Goal: Task Accomplishment & Management: Manage account settings

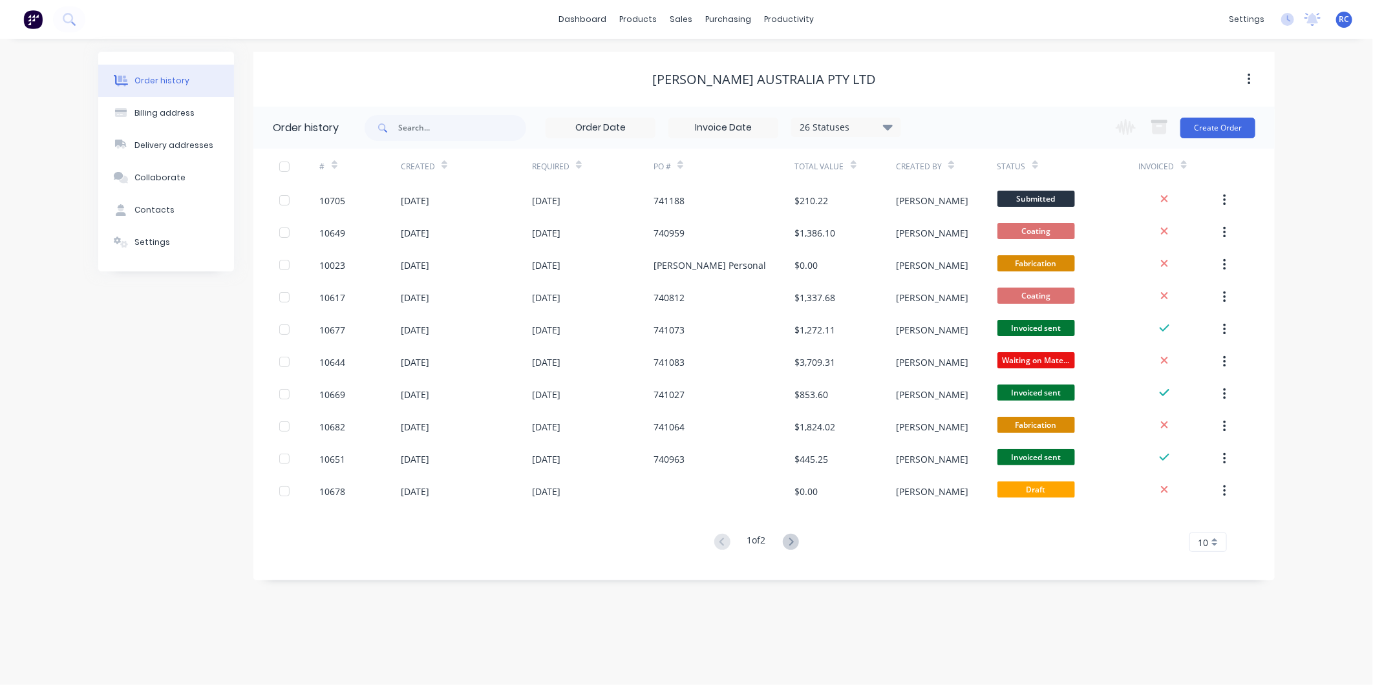
click at [1145, 637] on div "Order history Billing address Delivery addresses Collaborate Contacts Settings …" at bounding box center [686, 362] width 1373 height 647
click at [806, 530] on div "# Created Required PO # Total Value Created By Status Invoiced 10705 [DATE] [DA…" at bounding box center [756, 350] width 1006 height 403
click at [788, 543] on icon at bounding box center [791, 542] width 16 height 16
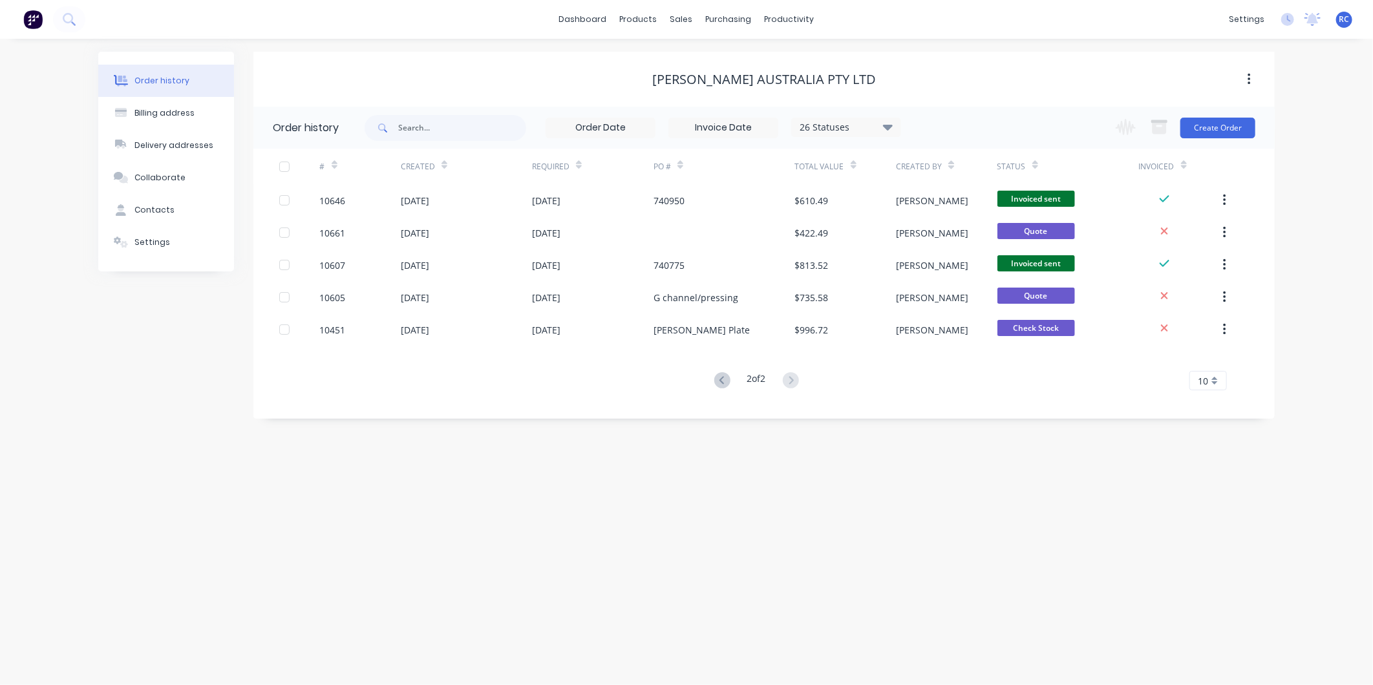
click at [202, 471] on div "Order history Billing address Delivery addresses Collaborate Contacts Settings …" at bounding box center [686, 362] width 1373 height 647
click at [696, 52] on link "Sales Orders" at bounding box center [750, 61] width 171 height 26
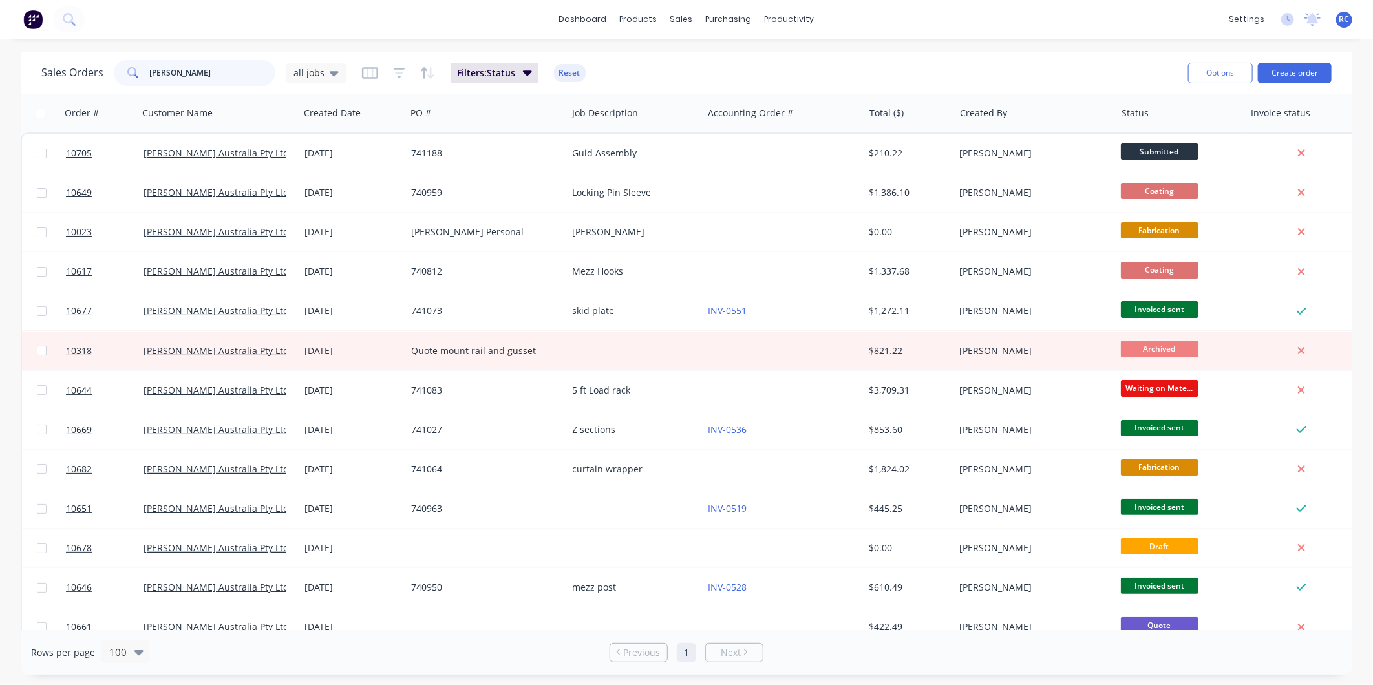
click at [212, 73] on input "[PERSON_NAME]" at bounding box center [213, 73] width 126 height 26
drag, startPoint x: 208, startPoint y: 71, endPoint x: 94, endPoint y: 78, distance: 114.0
click at [94, 78] on div "Sales Orders [PERSON_NAME] all jobs" at bounding box center [193, 73] width 305 height 26
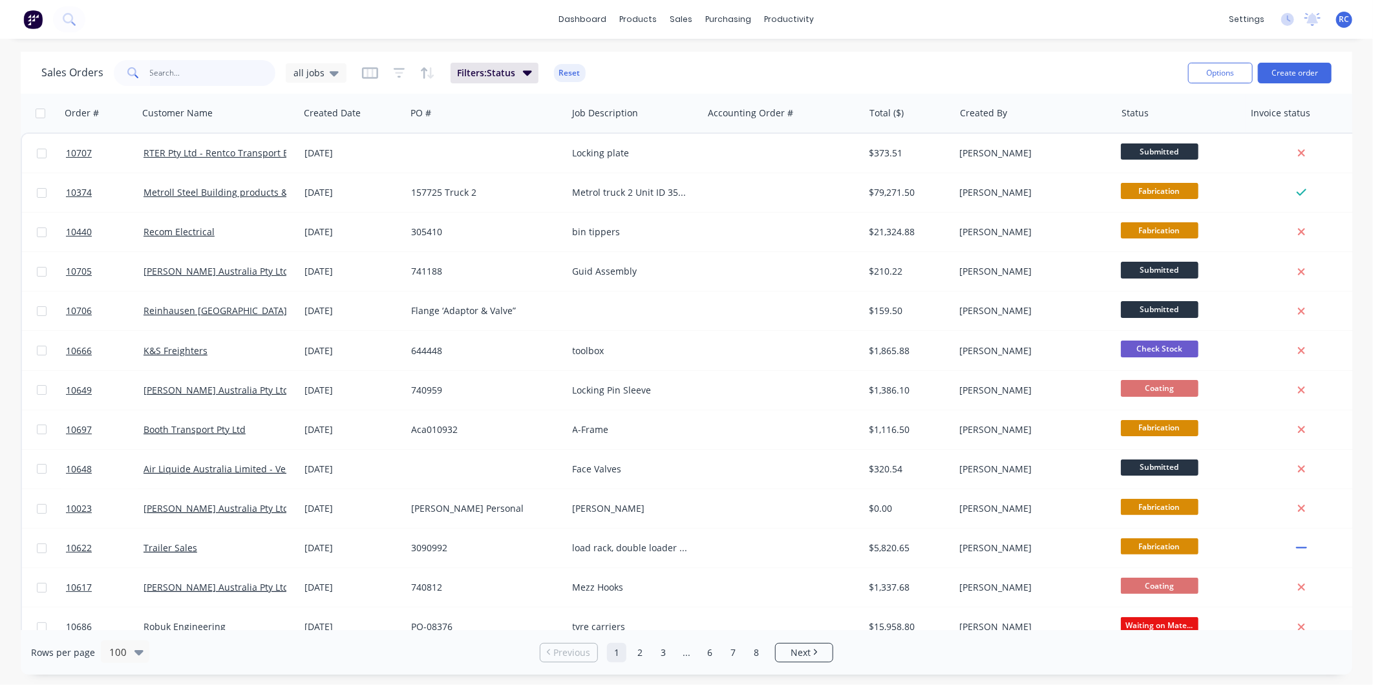
click at [196, 81] on input "text" at bounding box center [213, 73] width 126 height 26
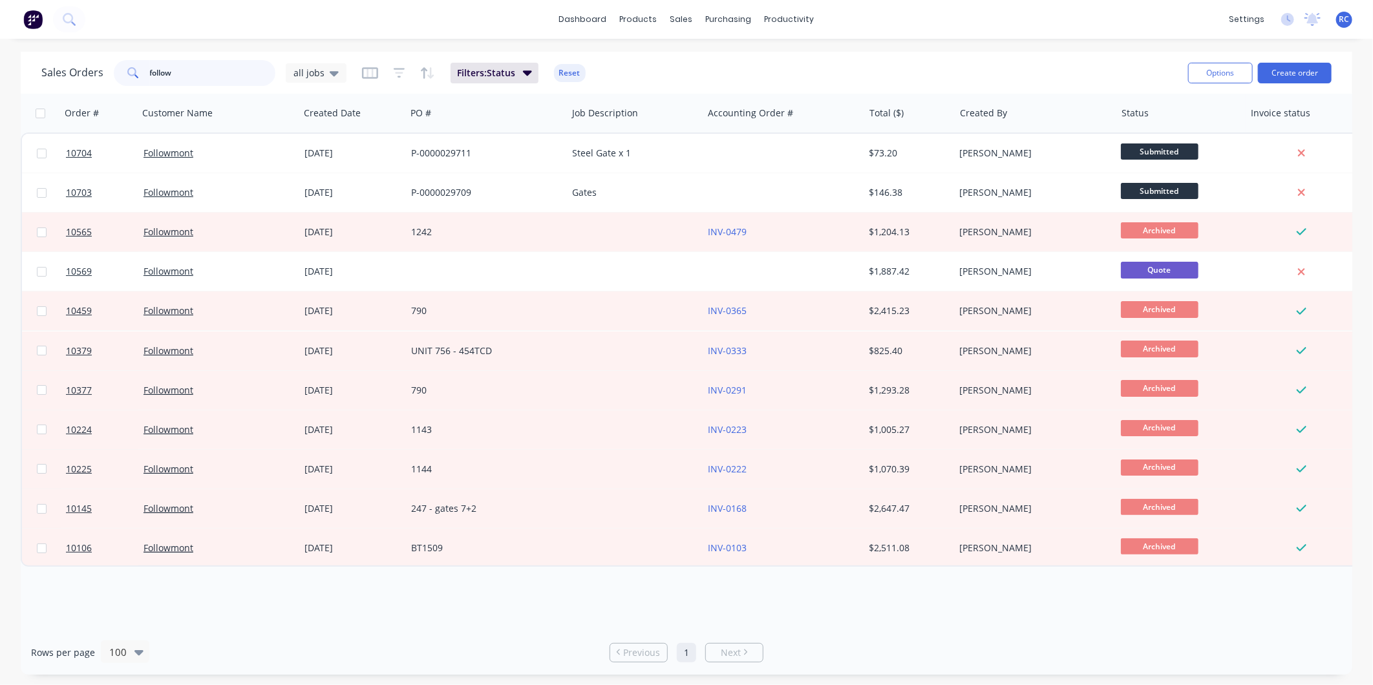
drag, startPoint x: 196, startPoint y: 74, endPoint x: 58, endPoint y: 67, distance: 137.9
click at [65, 70] on div "Sales Orders follow all jobs" at bounding box center [193, 73] width 305 height 26
type input "booth"
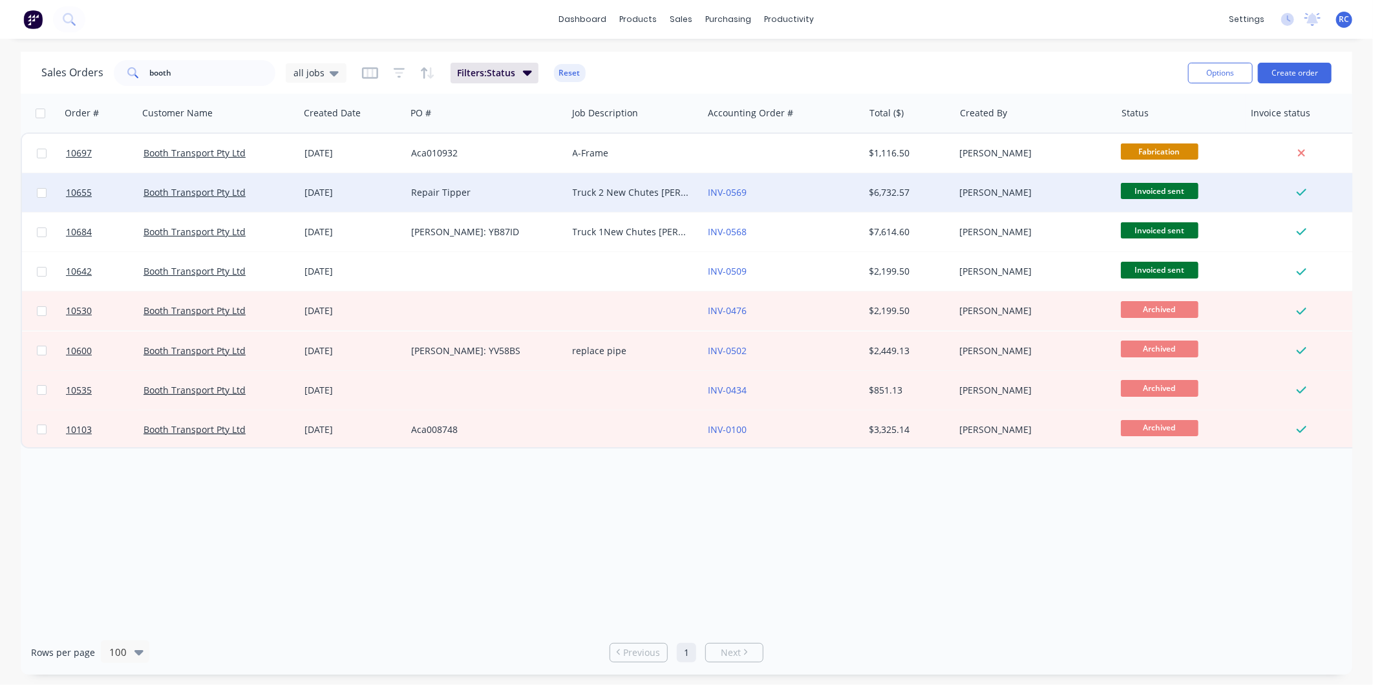
click at [889, 176] on div "$6,732.57" at bounding box center [909, 192] width 91 height 39
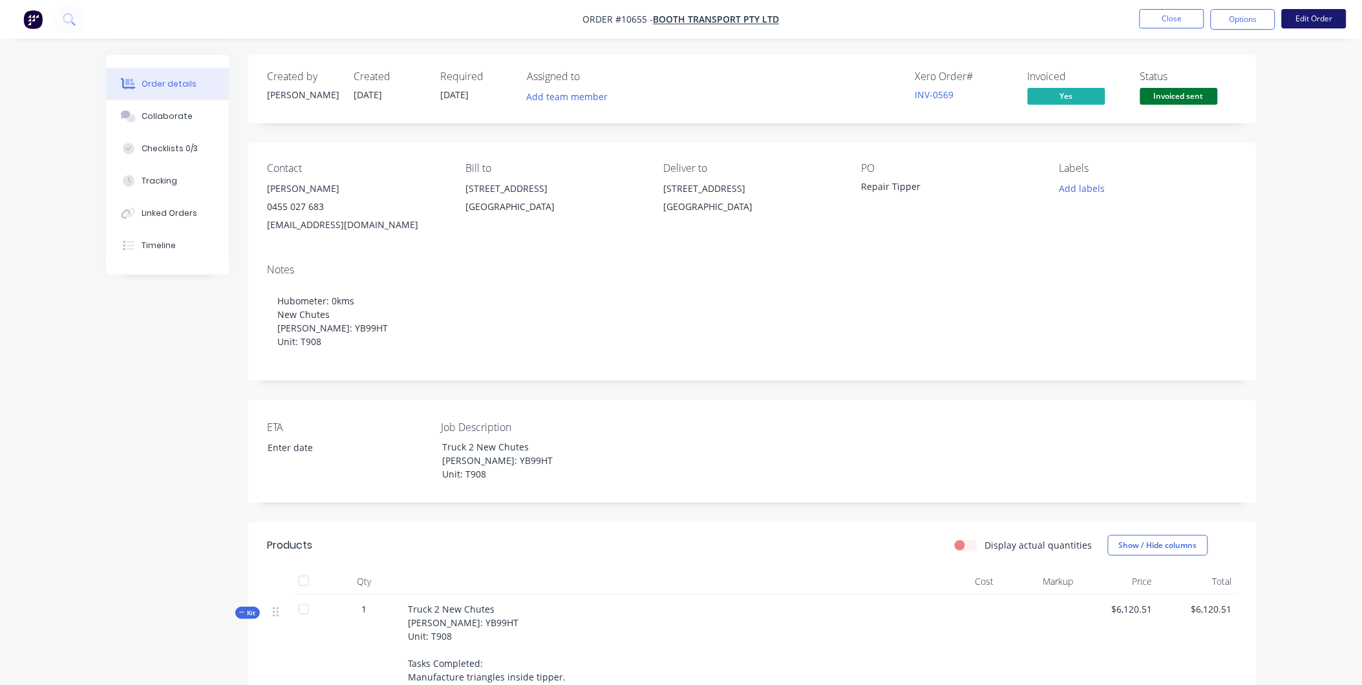
click at [1307, 27] on button "Edit Order" at bounding box center [1314, 18] width 65 height 19
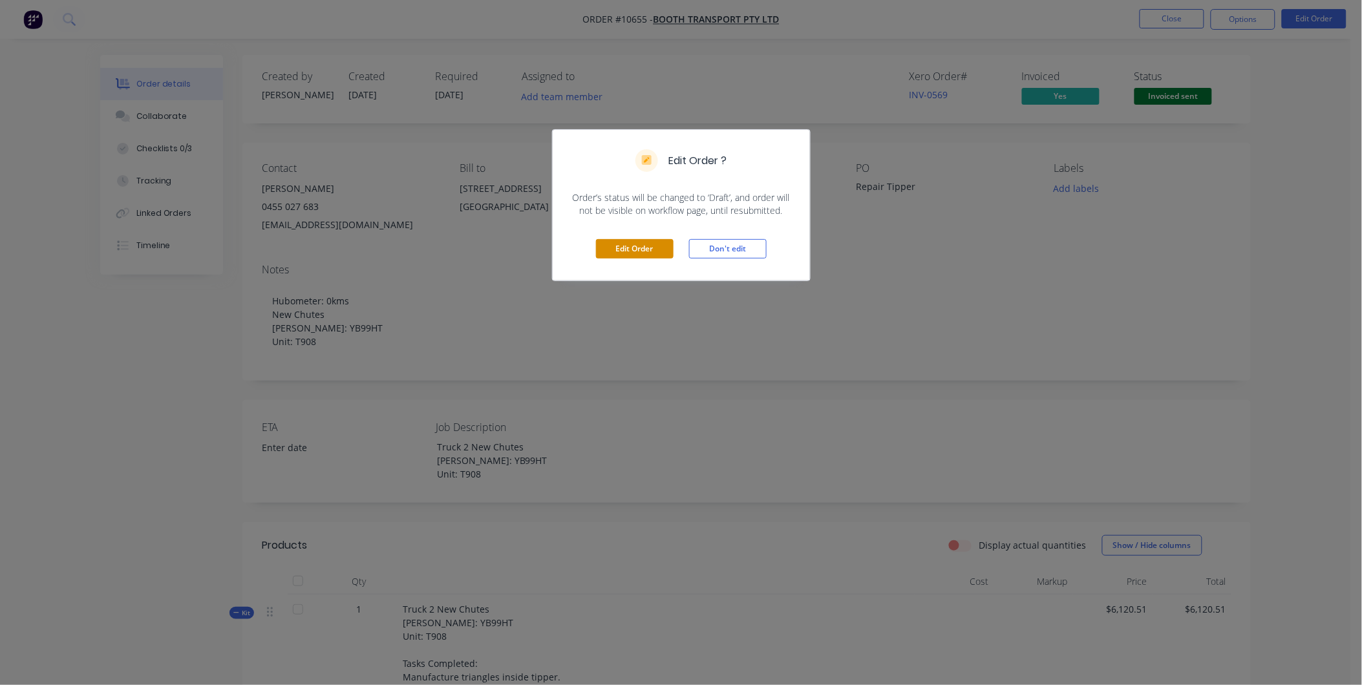
click at [655, 243] on button "Edit Order" at bounding box center [635, 248] width 78 height 19
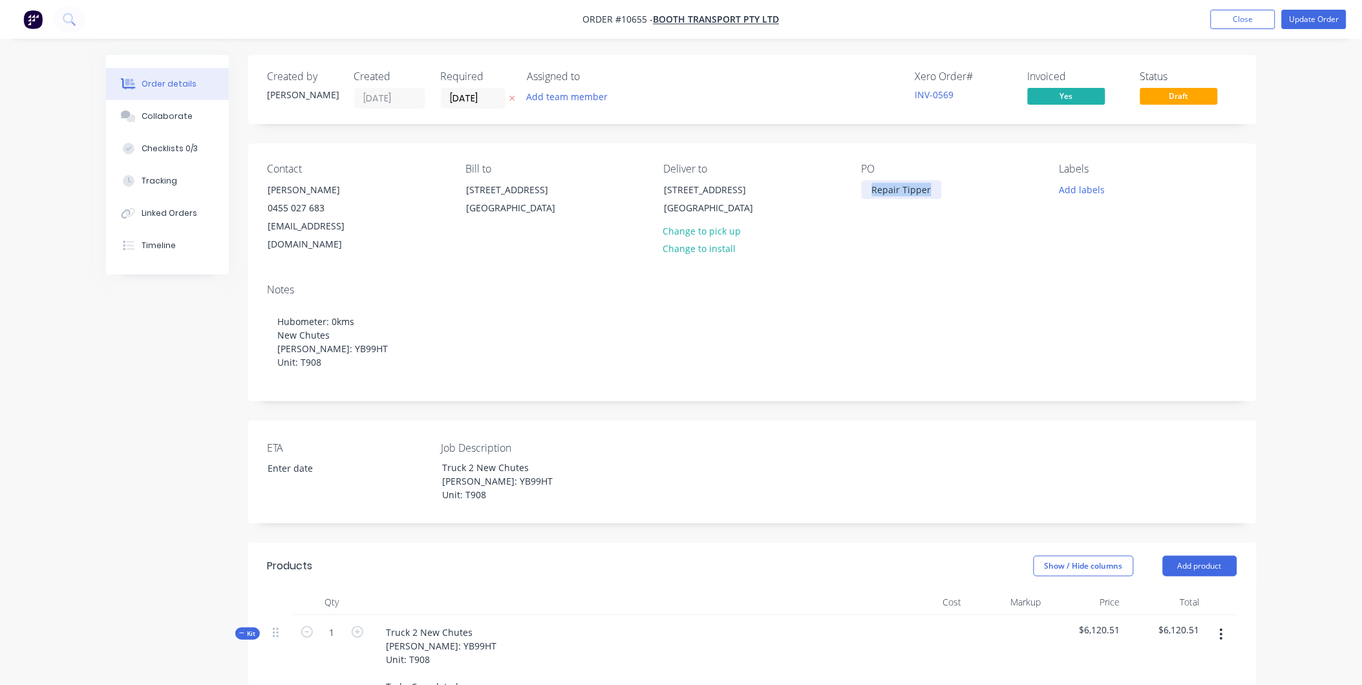
drag, startPoint x: 932, startPoint y: 186, endPoint x: 874, endPoint y: 181, distance: 57.7
click at [868, 181] on div "Repair Tipper" at bounding box center [902, 189] width 80 height 19
click at [923, 224] on div "PO ACA010972" at bounding box center [950, 208] width 177 height 91
click at [1324, 11] on button "Update Order" at bounding box center [1314, 19] width 65 height 19
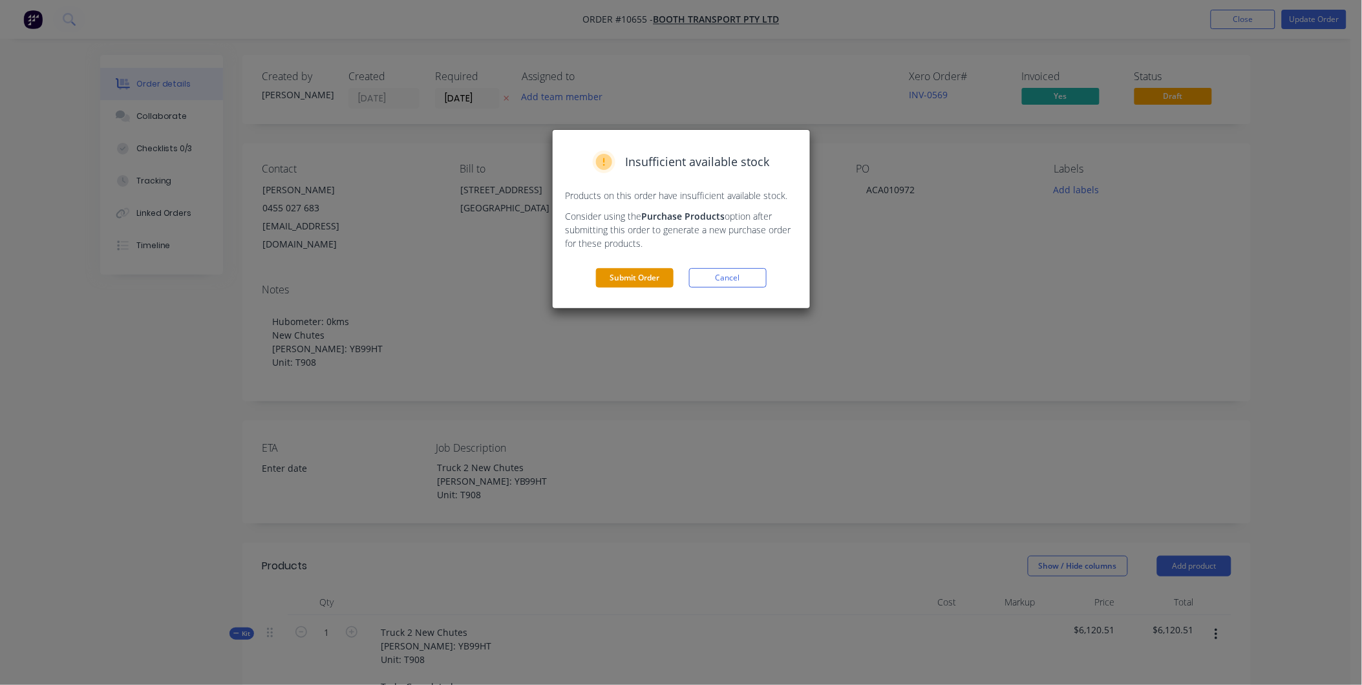
click at [632, 278] on button "Submit Order" at bounding box center [635, 277] width 78 height 19
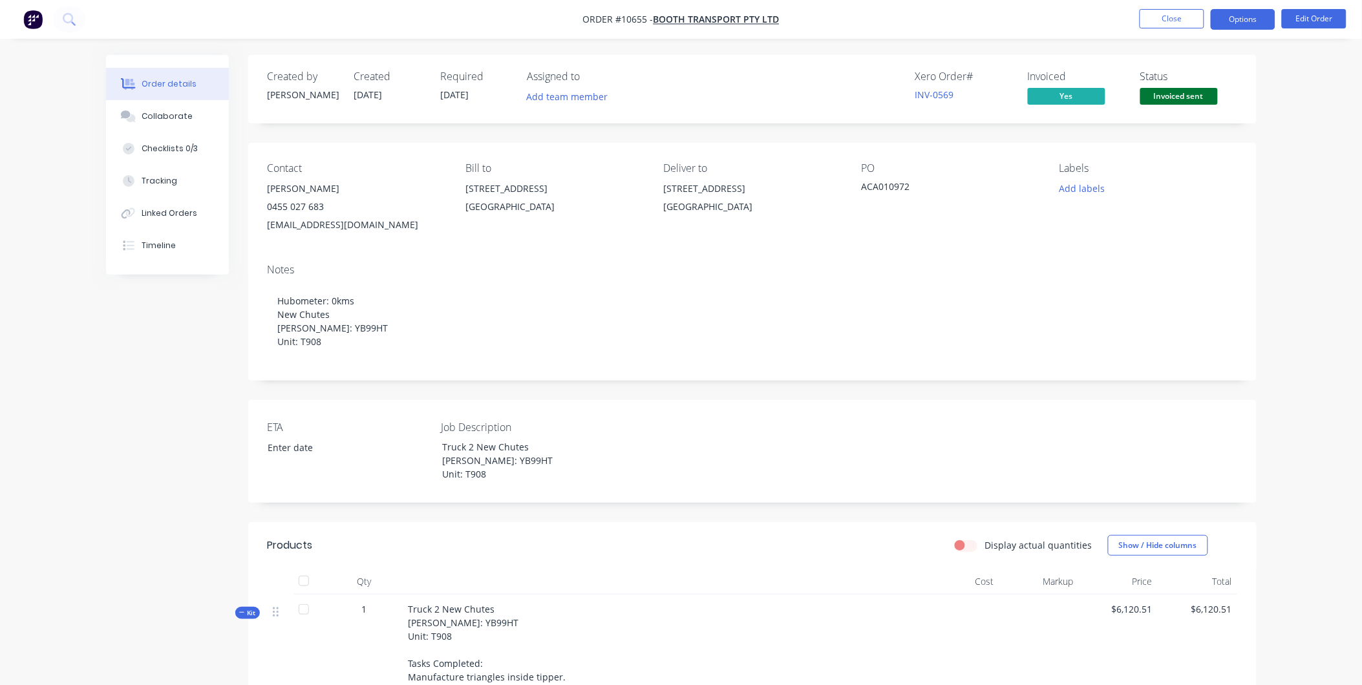
click at [1261, 21] on button "Options" at bounding box center [1243, 19] width 65 height 21
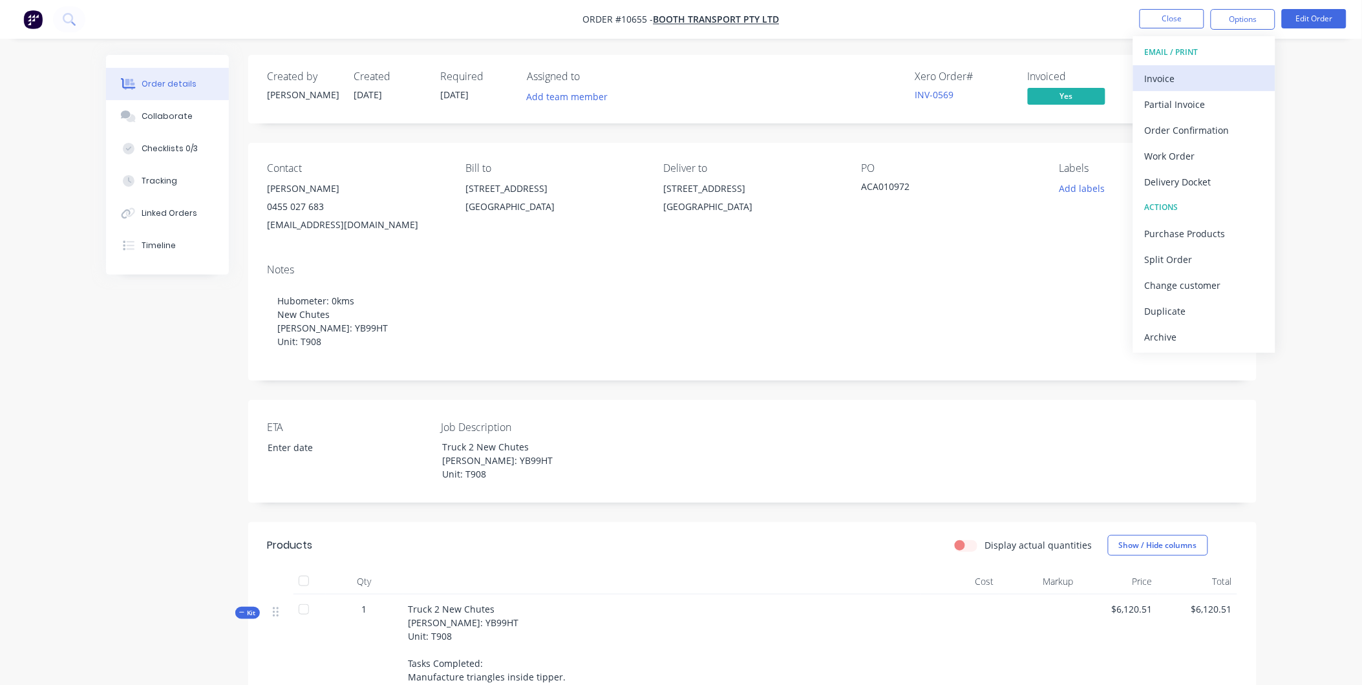
click at [1147, 74] on div "Invoice" at bounding box center [1204, 78] width 119 height 19
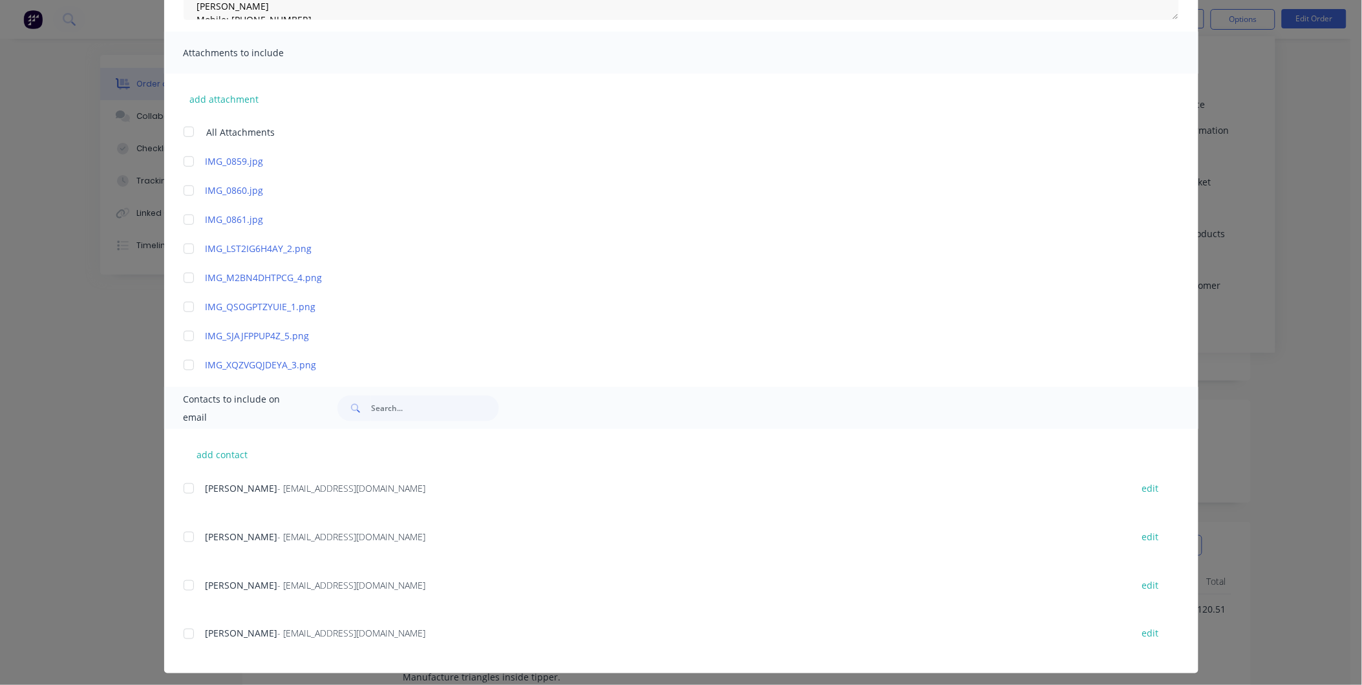
scroll to position [263, 0]
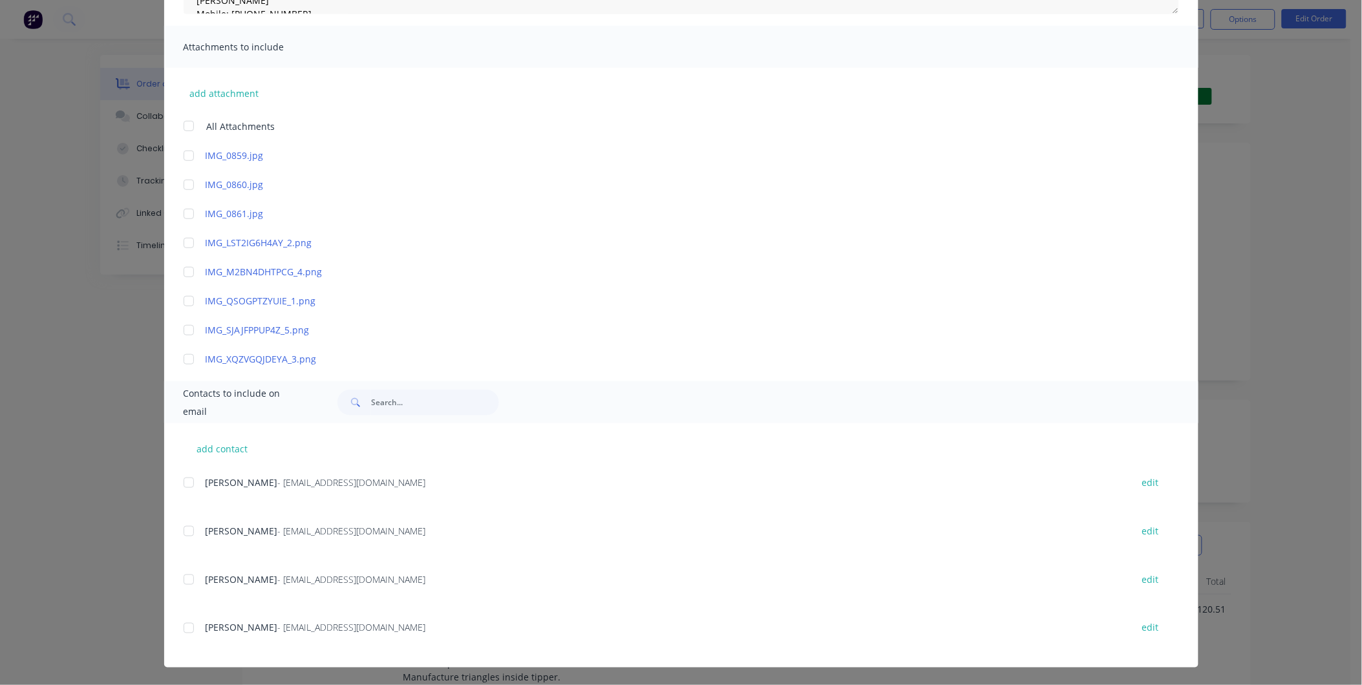
click at [173, 638] on div "add contact [PERSON_NAME] - [EMAIL_ADDRESS][DOMAIN_NAME] edit [PERSON_NAME] - […" at bounding box center [681, 546] width 1035 height 244
click at [188, 628] on div at bounding box center [189, 629] width 26 height 26
click at [193, 582] on div at bounding box center [189, 580] width 26 height 26
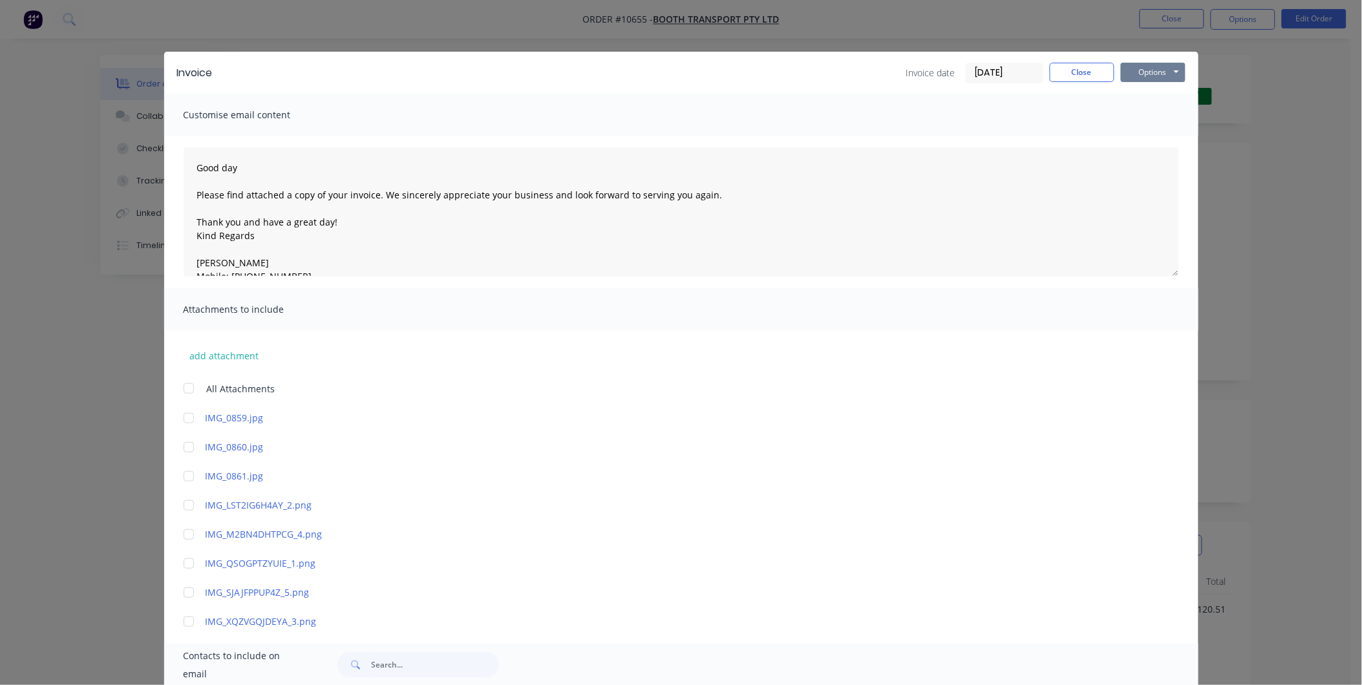
click at [1137, 71] on button "Options" at bounding box center [1153, 72] width 65 height 19
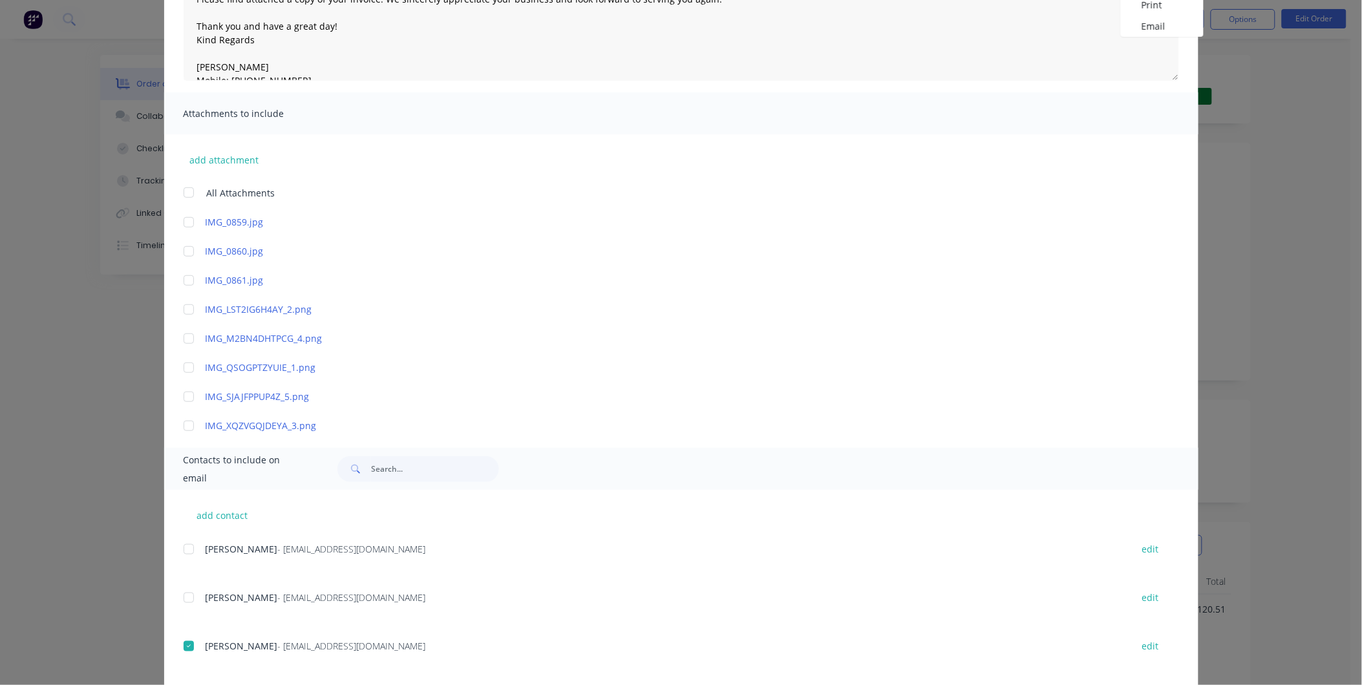
scroll to position [263, 0]
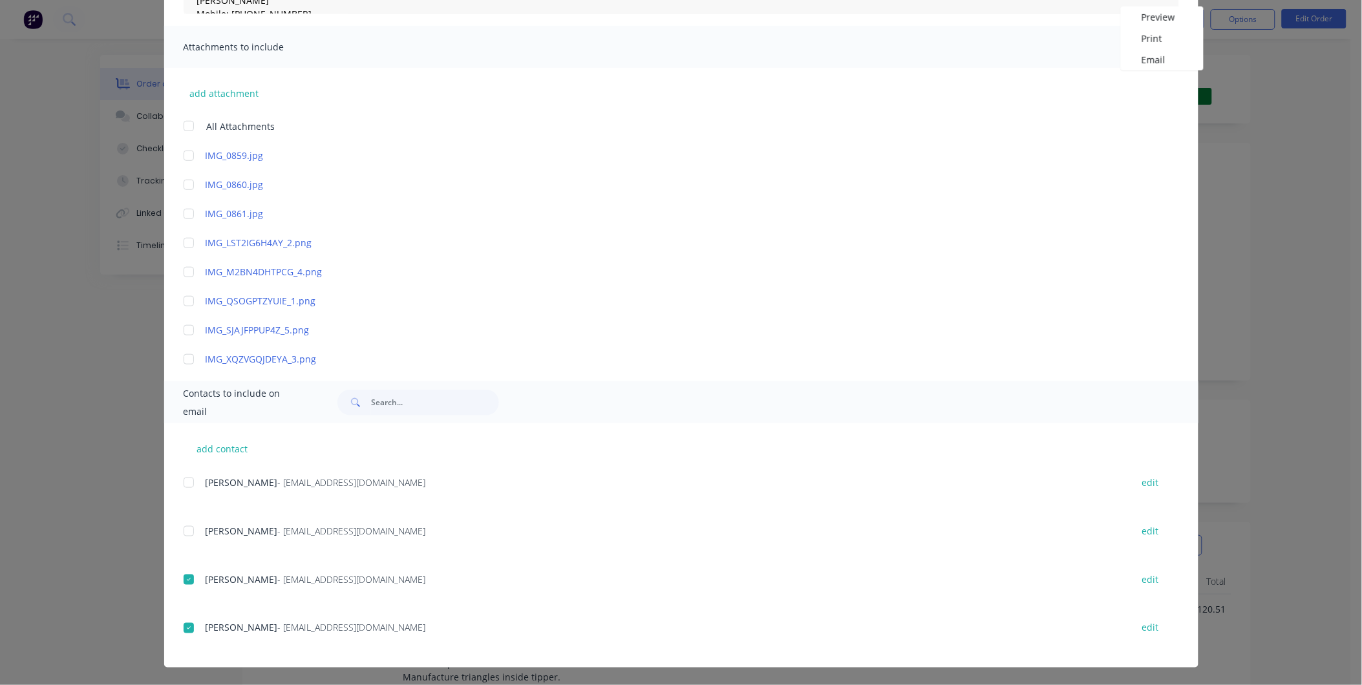
click at [184, 583] on div at bounding box center [189, 580] width 26 height 26
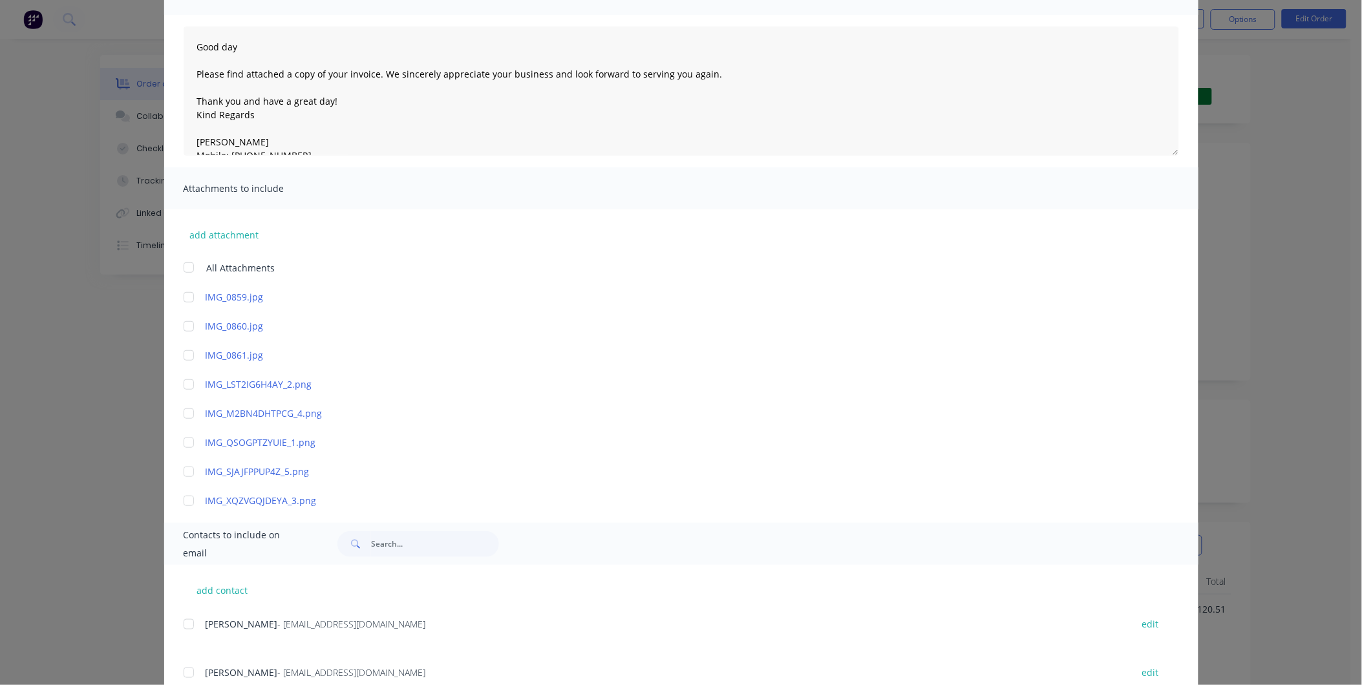
scroll to position [0, 0]
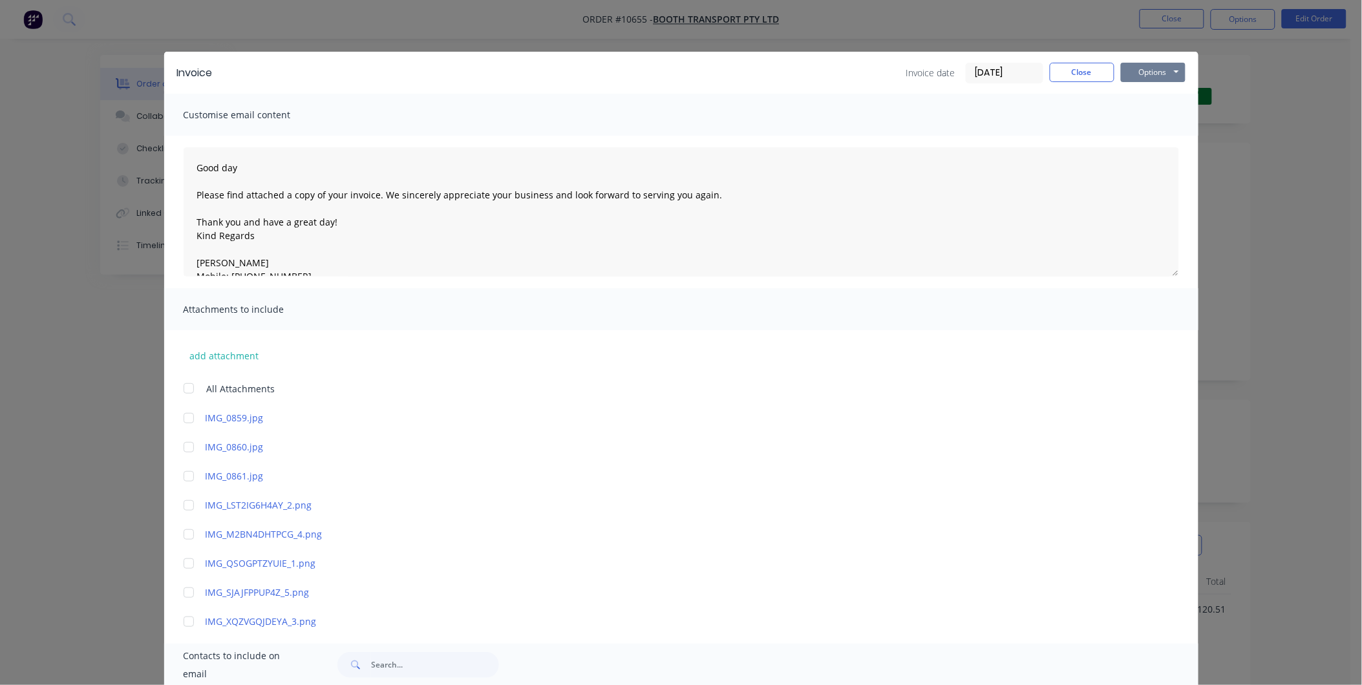
click at [1160, 69] on button "Options" at bounding box center [1153, 72] width 65 height 19
click at [1141, 136] on button "Email" at bounding box center [1162, 137] width 83 height 21
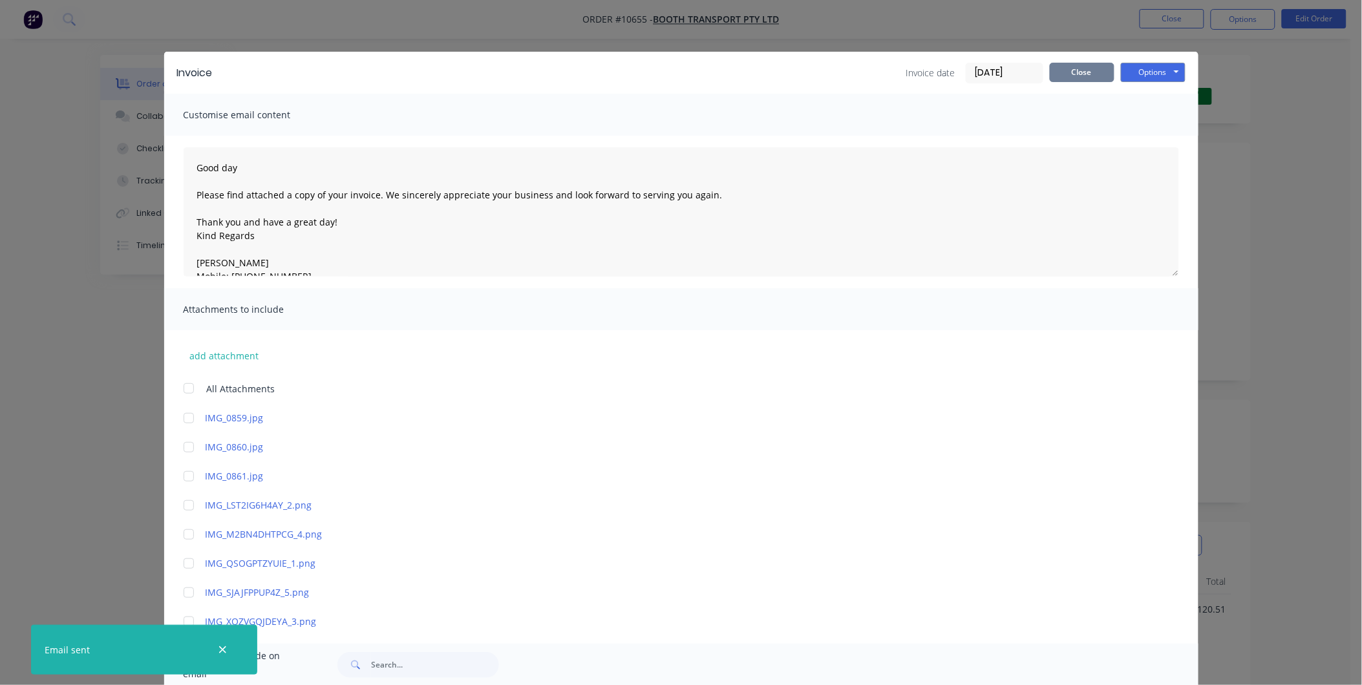
click at [1082, 71] on button "Close" at bounding box center [1082, 72] width 65 height 19
